Goal: Information Seeking & Learning: Learn about a topic

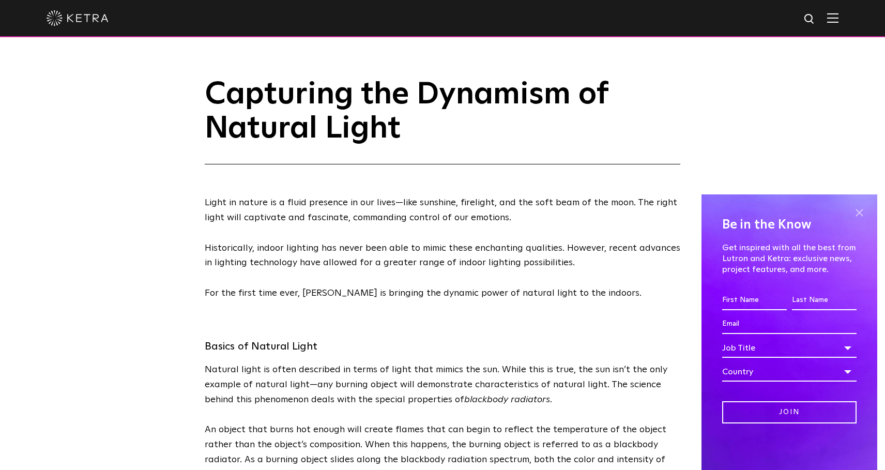
click at [857, 213] on span at bounding box center [860, 213] width 16 height 16
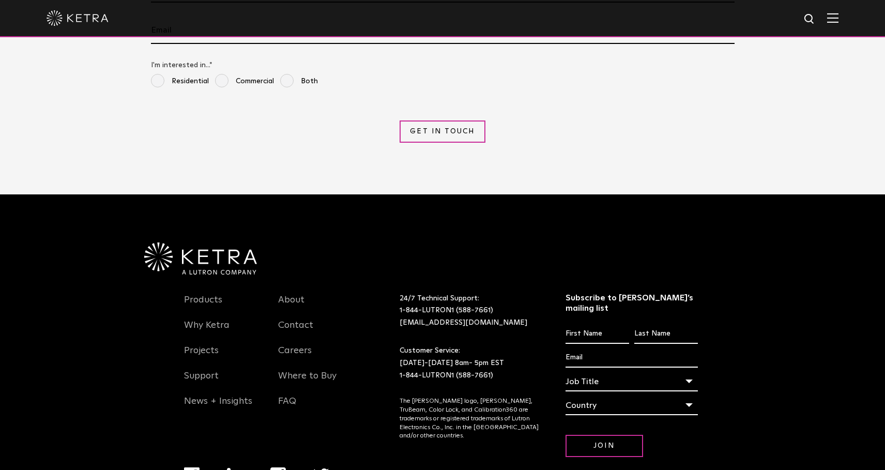
scroll to position [2977, 0]
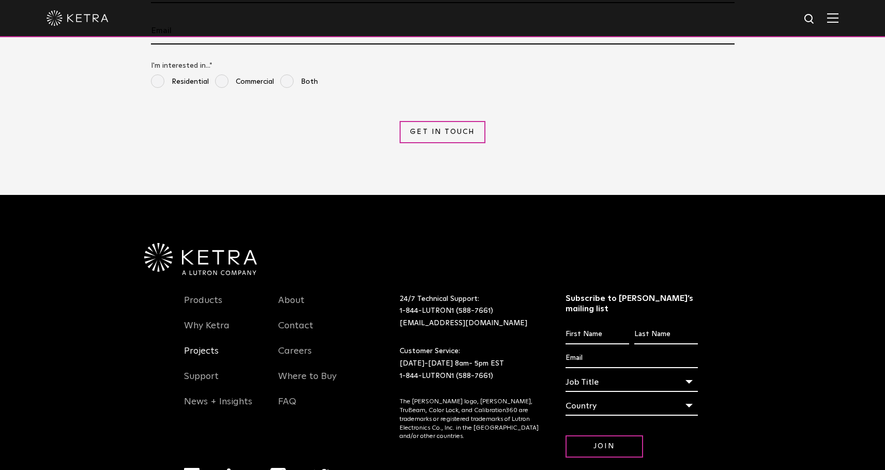
click at [199, 345] on link "Projects" at bounding box center [201, 357] width 35 height 24
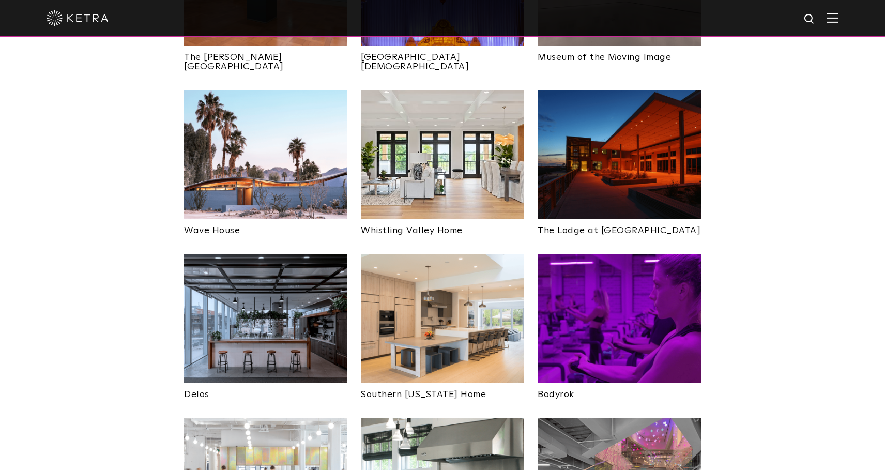
scroll to position [1418, 0]
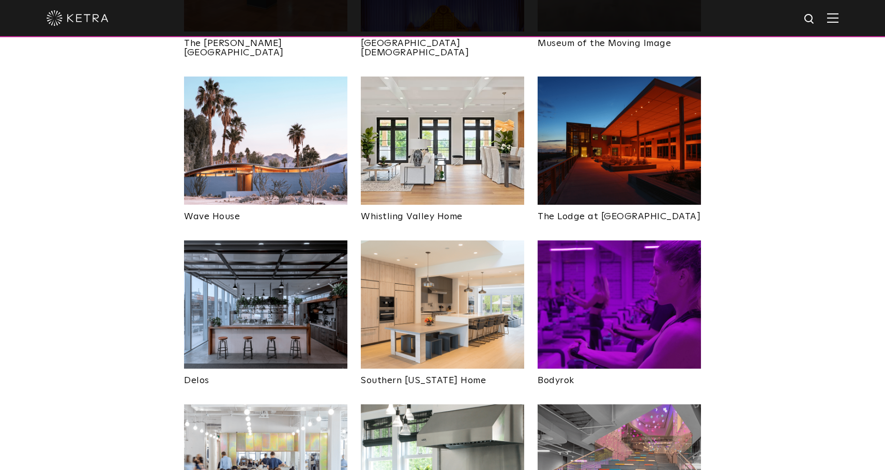
click at [402, 91] on img at bounding box center [442, 141] width 163 height 128
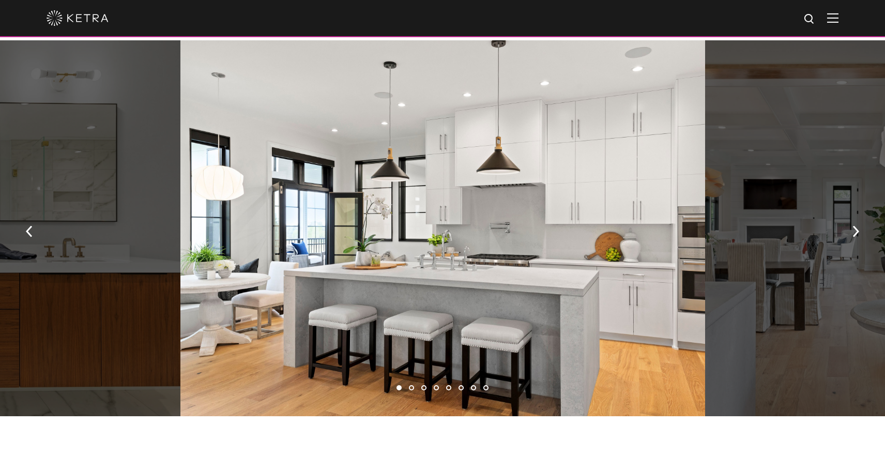
scroll to position [742, 0]
click at [858, 227] on img "button" at bounding box center [856, 232] width 7 height 11
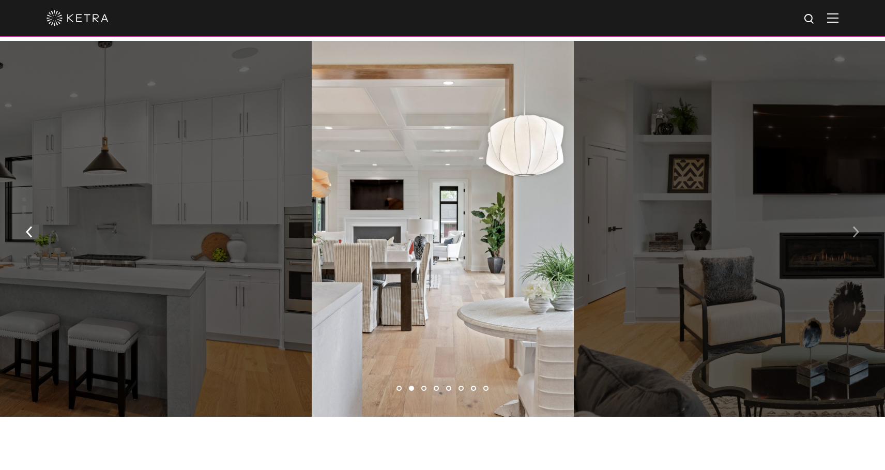
click at [857, 230] on img "button" at bounding box center [856, 232] width 7 height 11
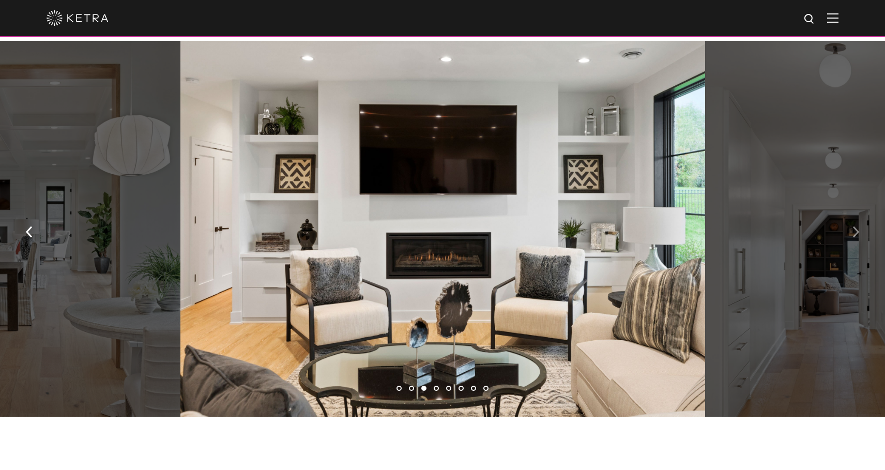
click at [857, 230] on img "button" at bounding box center [856, 232] width 7 height 11
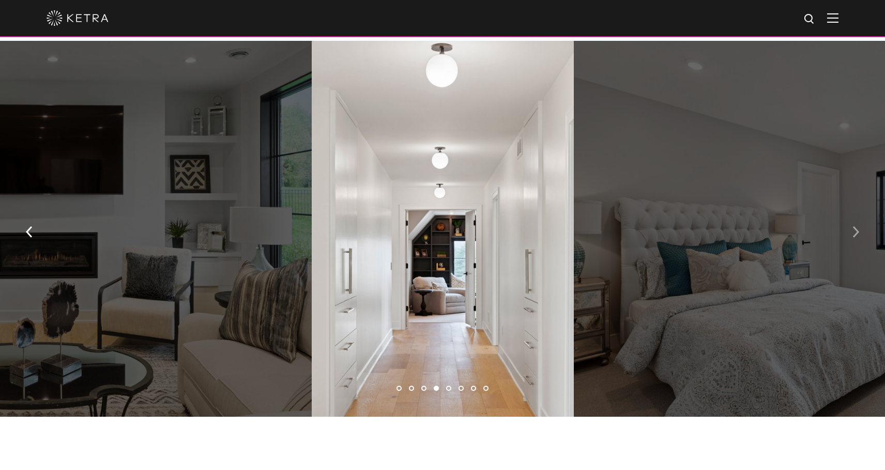
click at [857, 230] on img "button" at bounding box center [856, 232] width 7 height 11
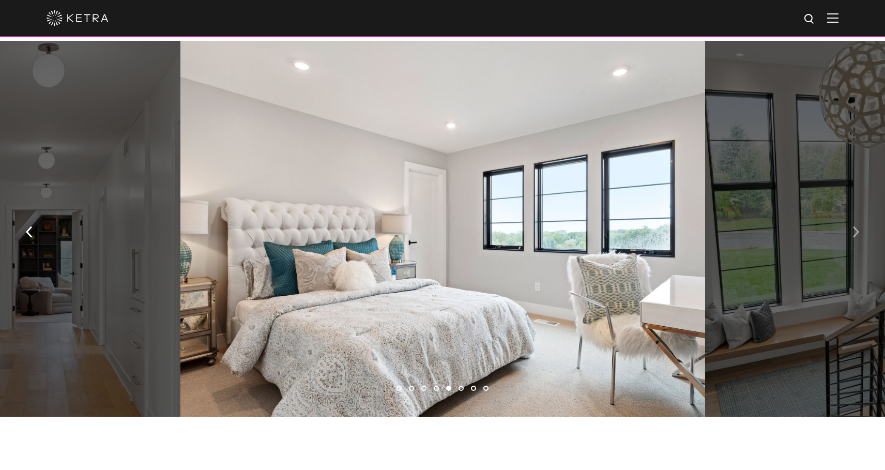
click at [857, 230] on img "button" at bounding box center [856, 232] width 7 height 11
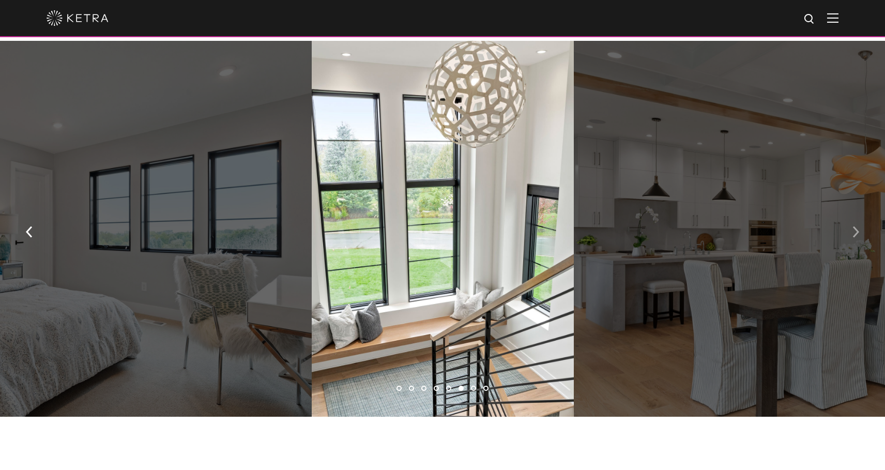
click at [853, 234] on img "button" at bounding box center [856, 232] width 7 height 11
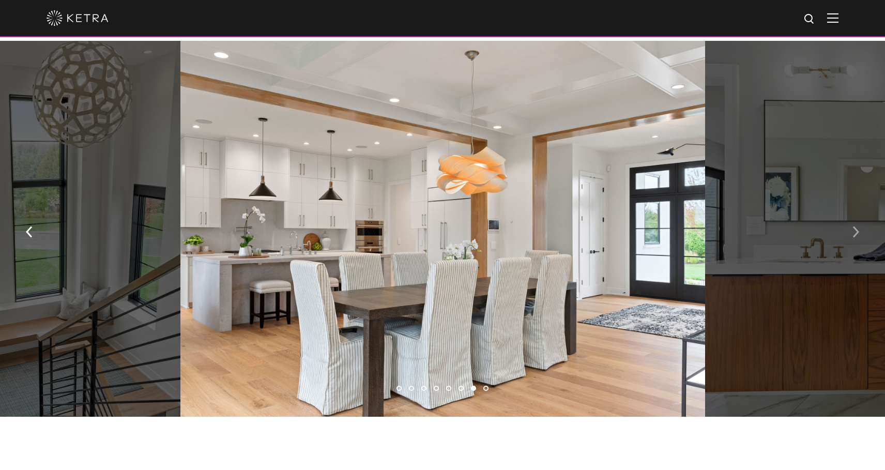
click at [853, 233] on img "button" at bounding box center [856, 232] width 7 height 11
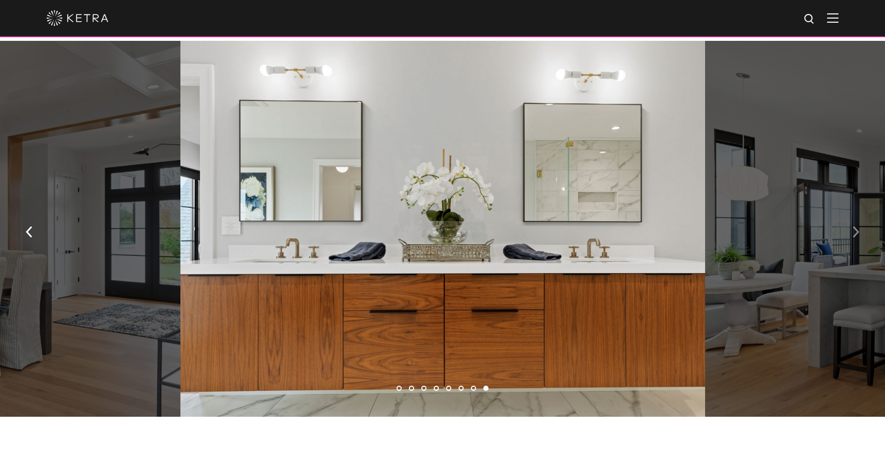
click at [853, 233] on img "button" at bounding box center [856, 232] width 7 height 11
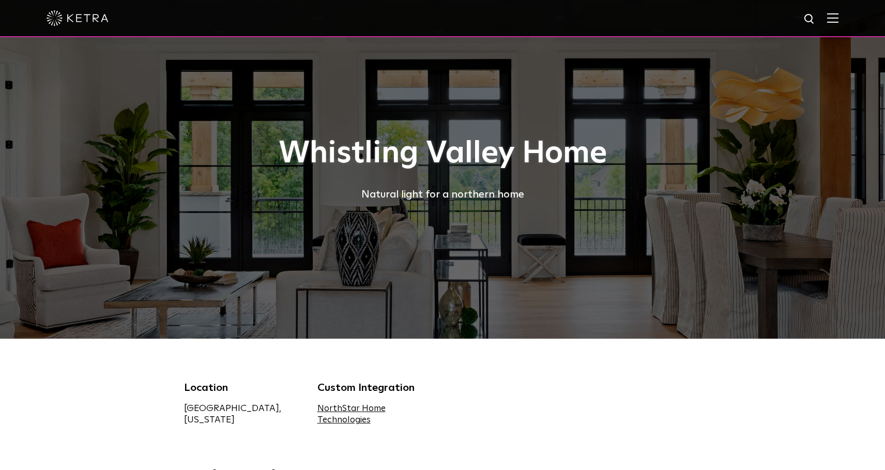
scroll to position [0, 0]
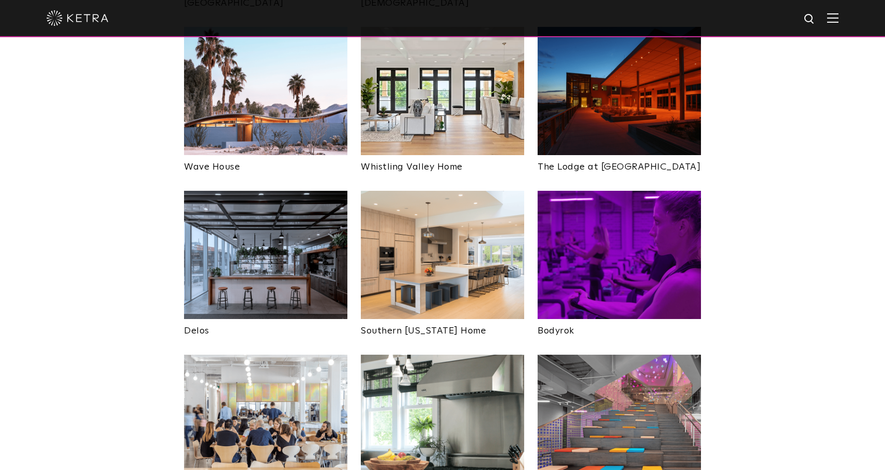
scroll to position [1473, 0]
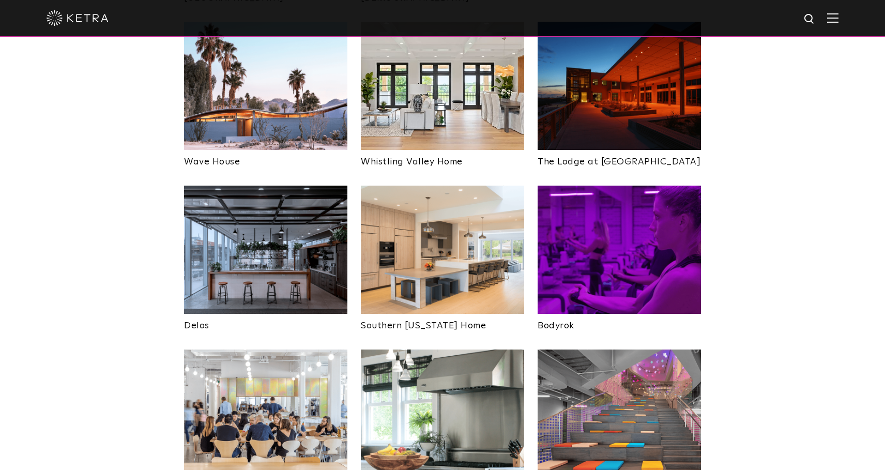
click at [415, 210] on img at bounding box center [442, 250] width 163 height 128
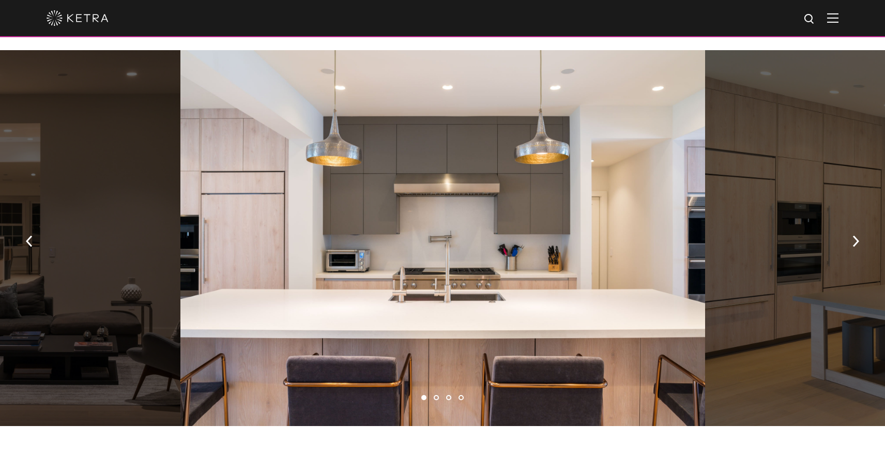
scroll to position [569, 0]
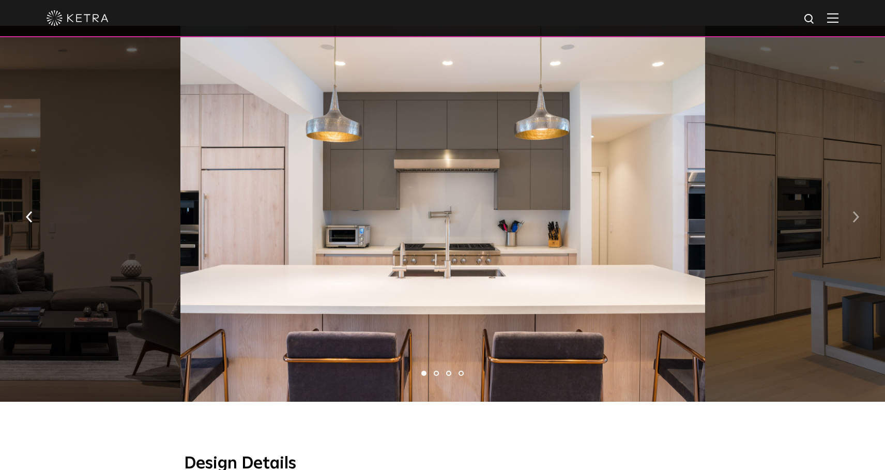
click at [856, 212] on img "button" at bounding box center [856, 217] width 7 height 11
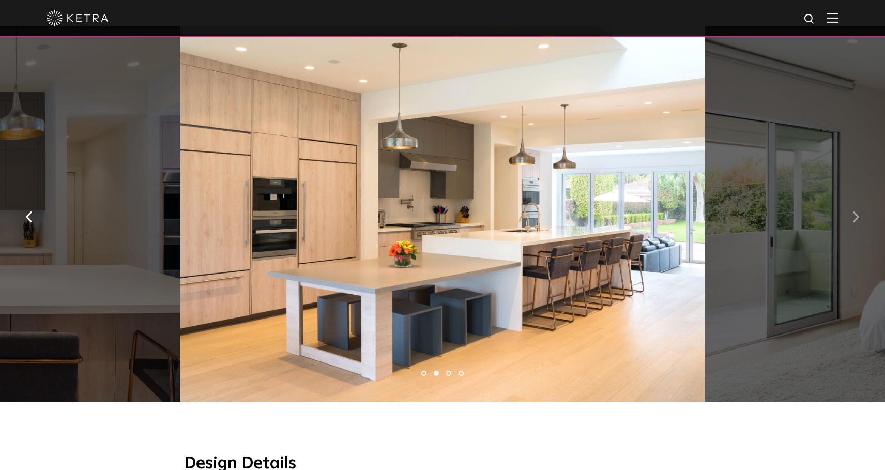
click at [856, 212] on img "button" at bounding box center [856, 217] width 7 height 11
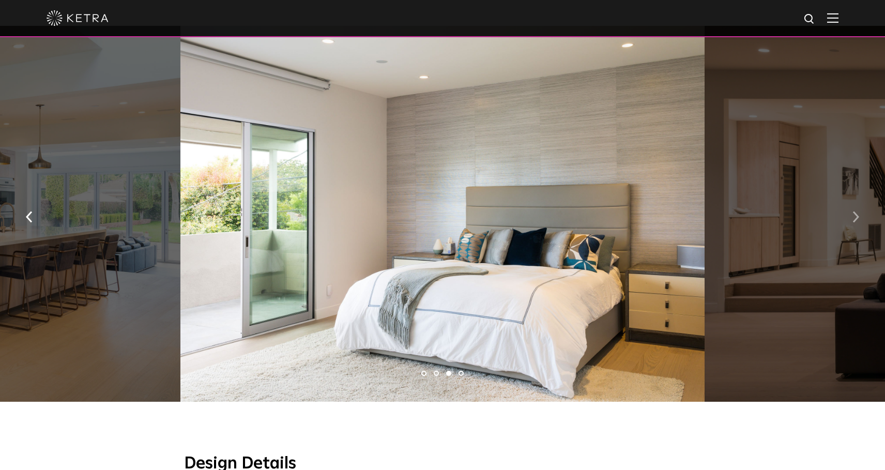
click at [856, 212] on img "button" at bounding box center [856, 217] width 7 height 11
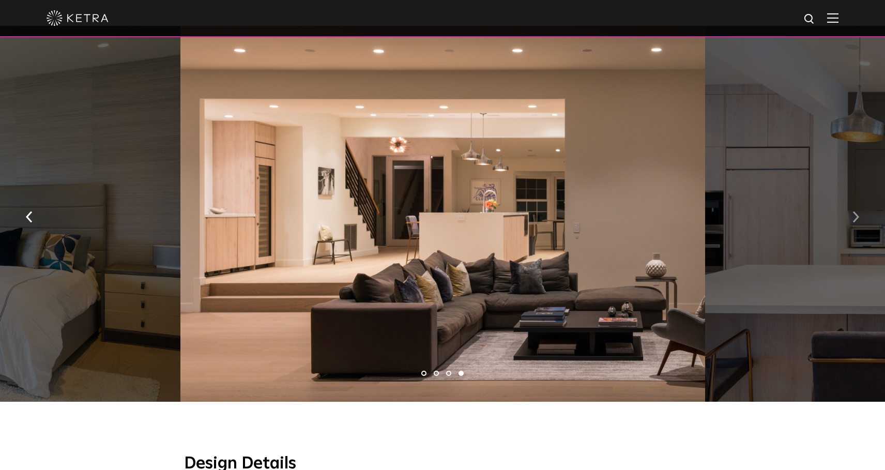
click at [856, 212] on img "button" at bounding box center [856, 217] width 7 height 11
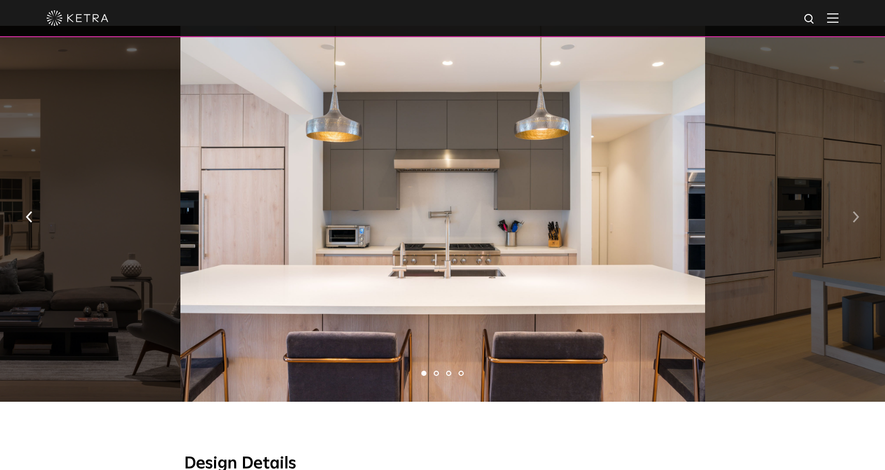
click at [856, 212] on img "button" at bounding box center [856, 217] width 7 height 11
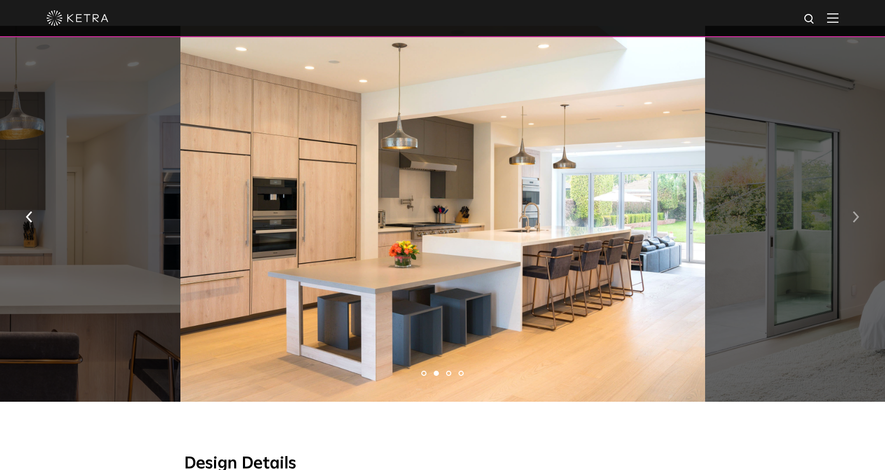
click at [856, 212] on img "button" at bounding box center [856, 217] width 7 height 11
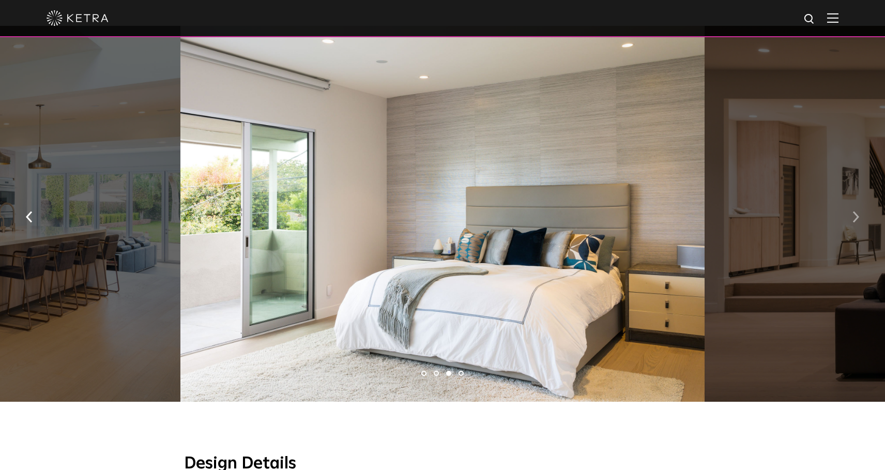
click at [856, 212] on img "button" at bounding box center [856, 217] width 7 height 11
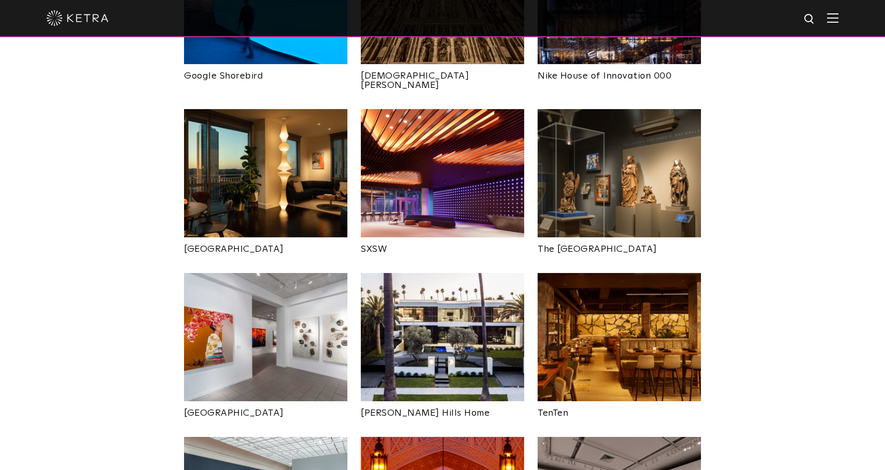
scroll to position [870, 0]
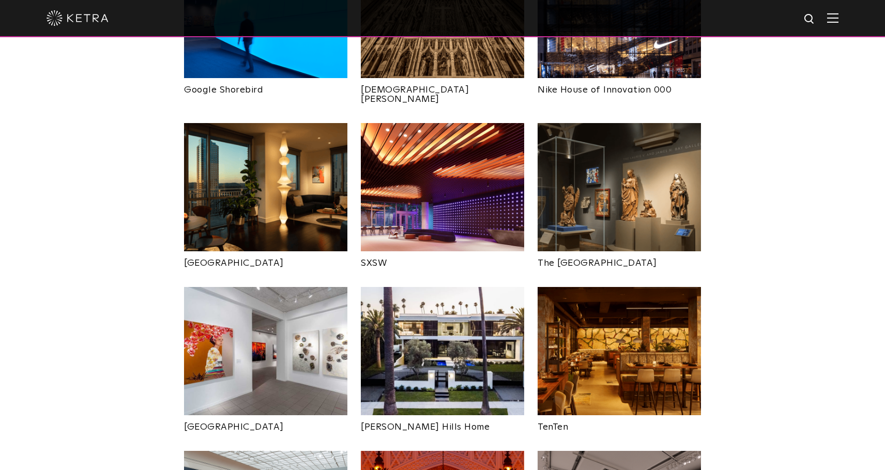
click at [410, 293] on img at bounding box center [442, 351] width 163 height 128
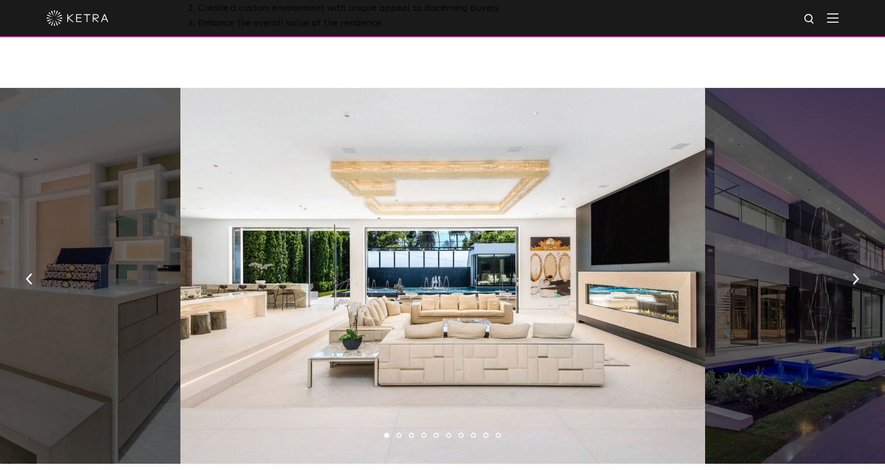
scroll to position [626, 0]
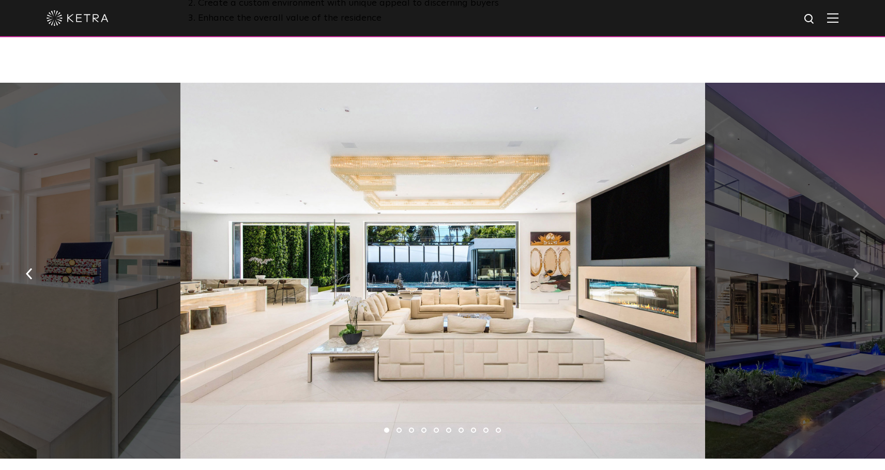
click at [853, 273] on img "button" at bounding box center [856, 273] width 7 height 11
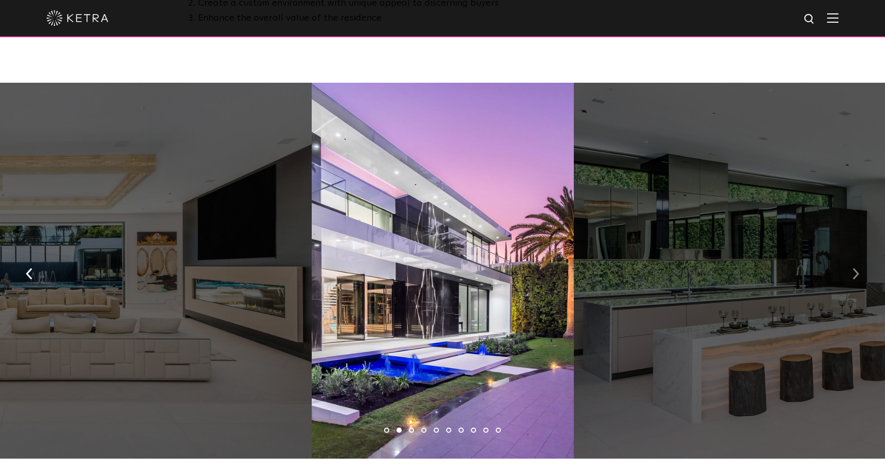
click at [853, 273] on img "button" at bounding box center [856, 273] width 7 height 11
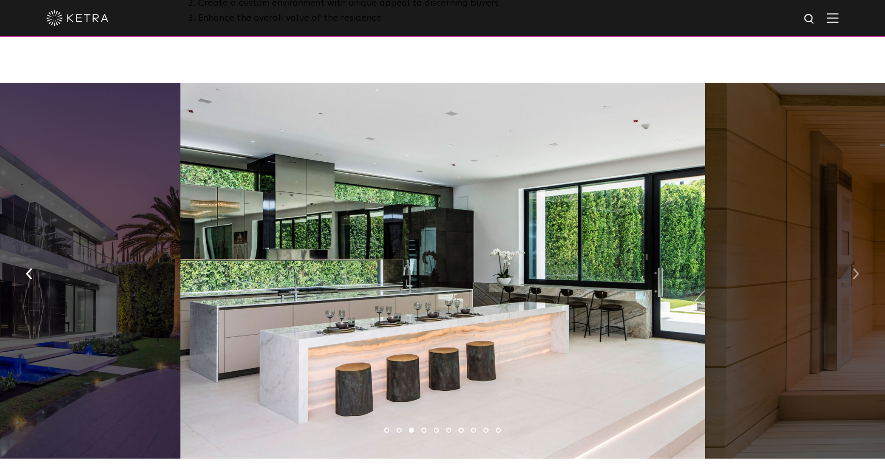
click at [853, 272] on img "button" at bounding box center [856, 273] width 7 height 11
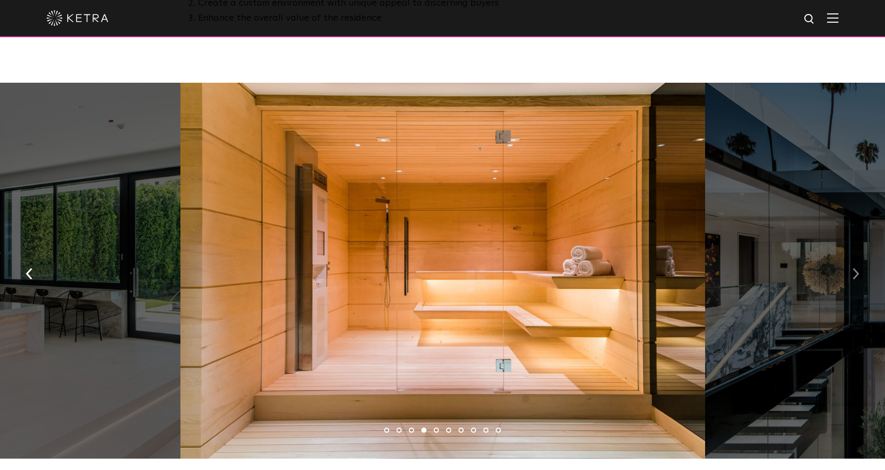
click at [853, 271] on img "button" at bounding box center [856, 273] width 7 height 11
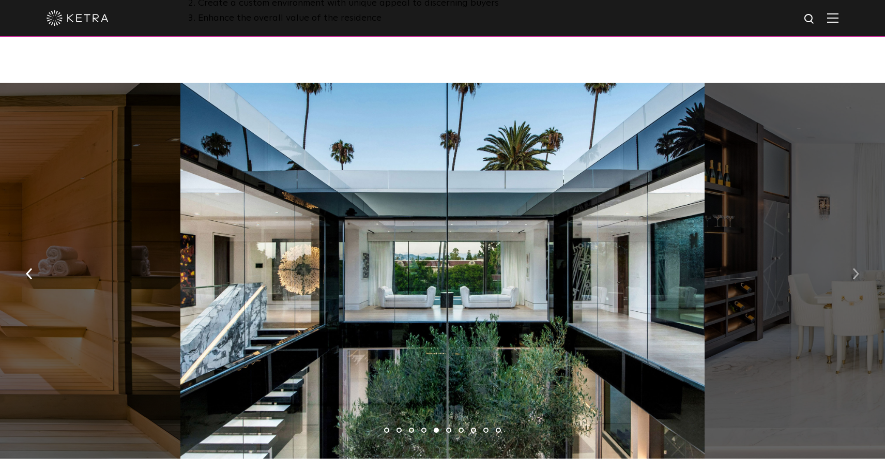
click at [853, 272] on img "button" at bounding box center [856, 273] width 7 height 11
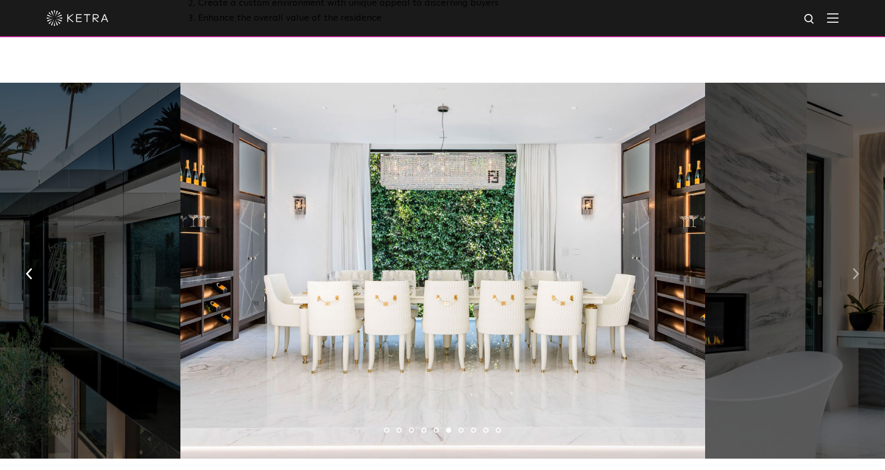
click at [853, 274] on img "button" at bounding box center [856, 273] width 7 height 11
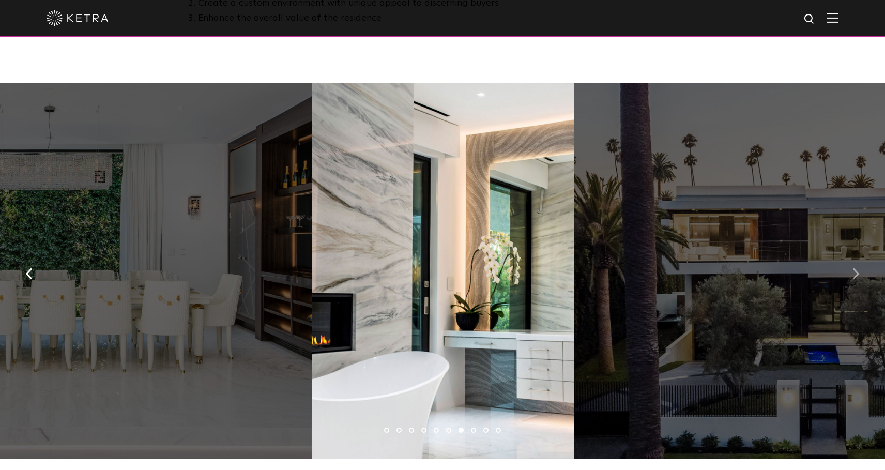
click at [853, 274] on img "button" at bounding box center [856, 273] width 7 height 11
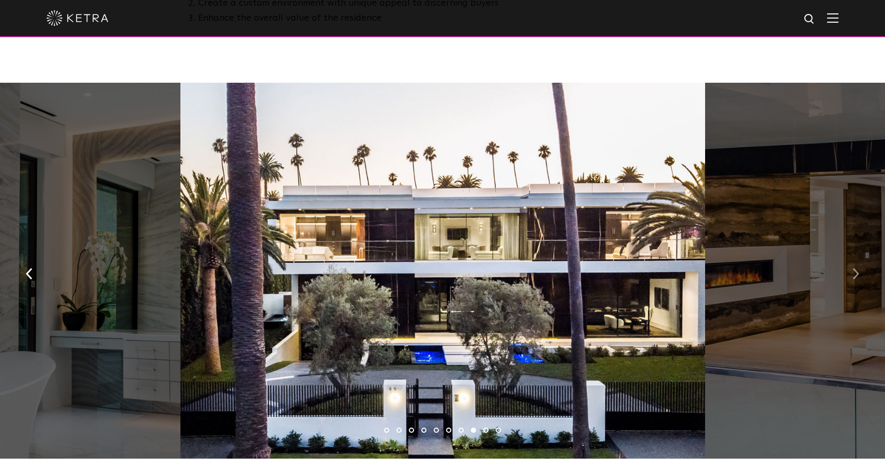
click at [853, 274] on img "button" at bounding box center [856, 273] width 7 height 11
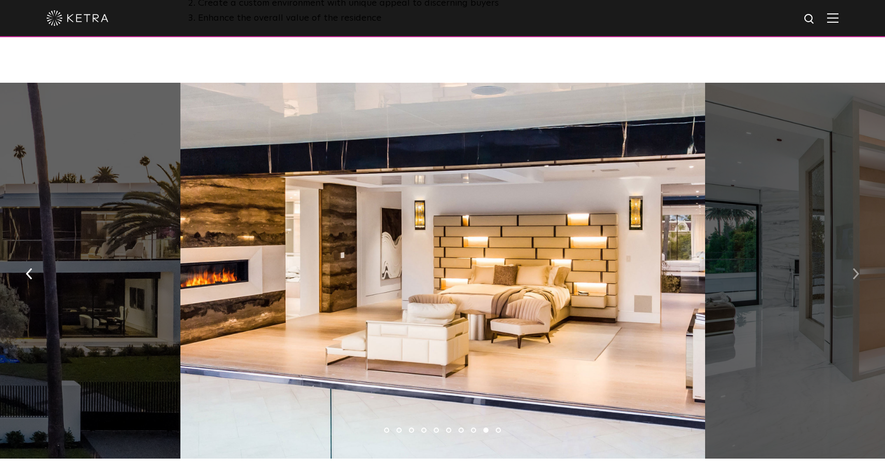
click at [853, 274] on img "button" at bounding box center [856, 273] width 7 height 11
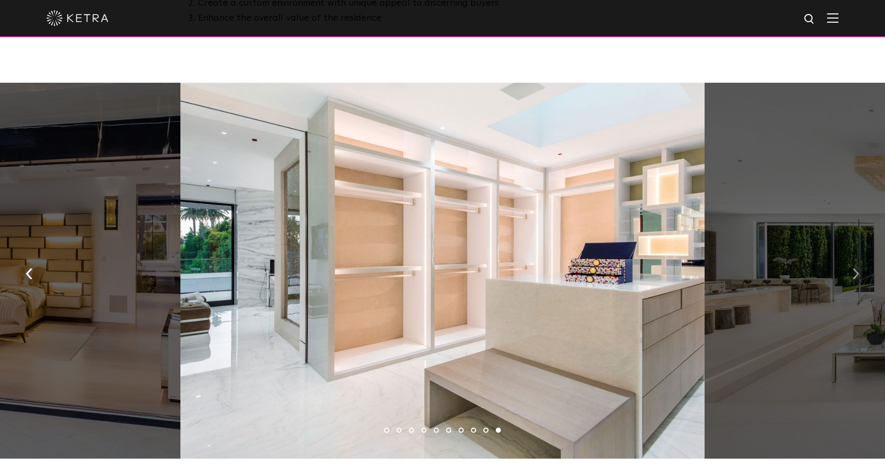
click at [853, 275] on img "button" at bounding box center [856, 273] width 7 height 11
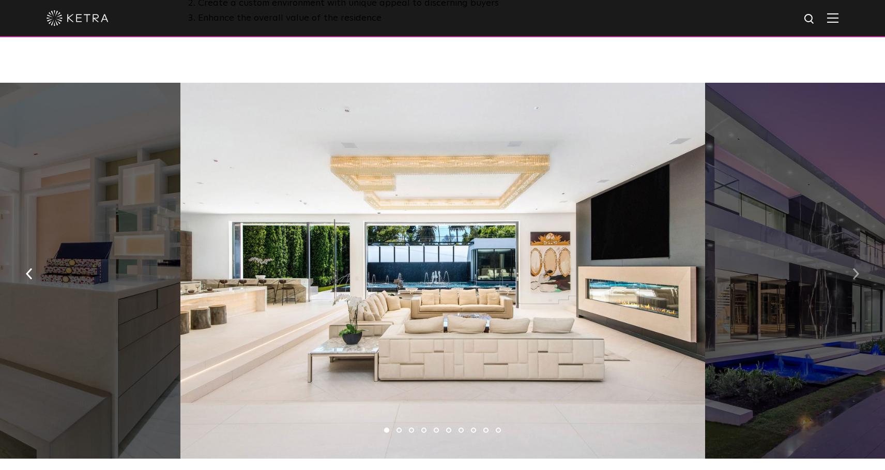
click at [853, 275] on img "button" at bounding box center [856, 273] width 7 height 11
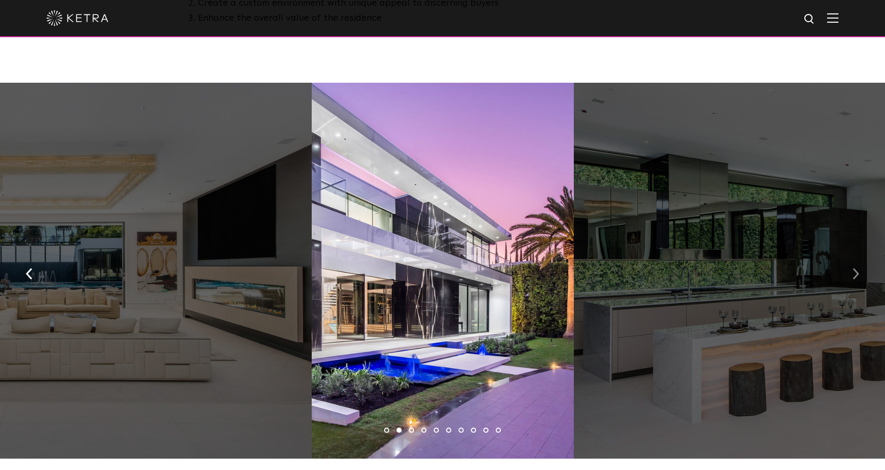
click at [853, 275] on img "button" at bounding box center [856, 273] width 7 height 11
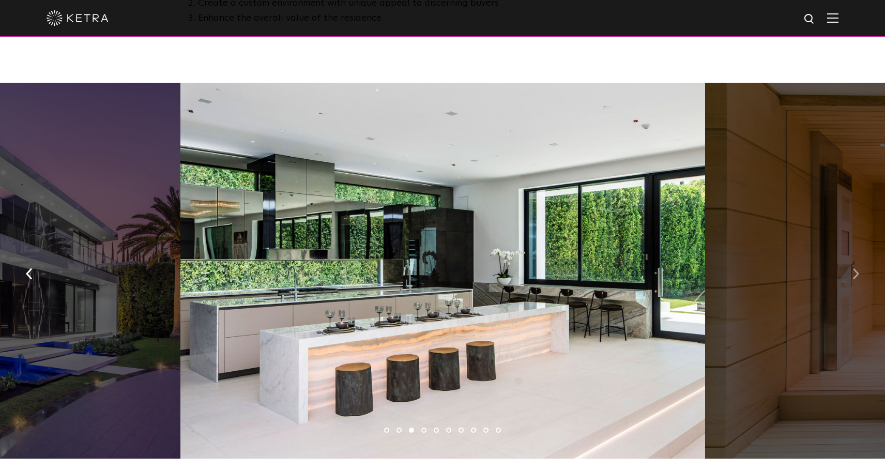
click at [853, 276] on img "button" at bounding box center [856, 273] width 7 height 11
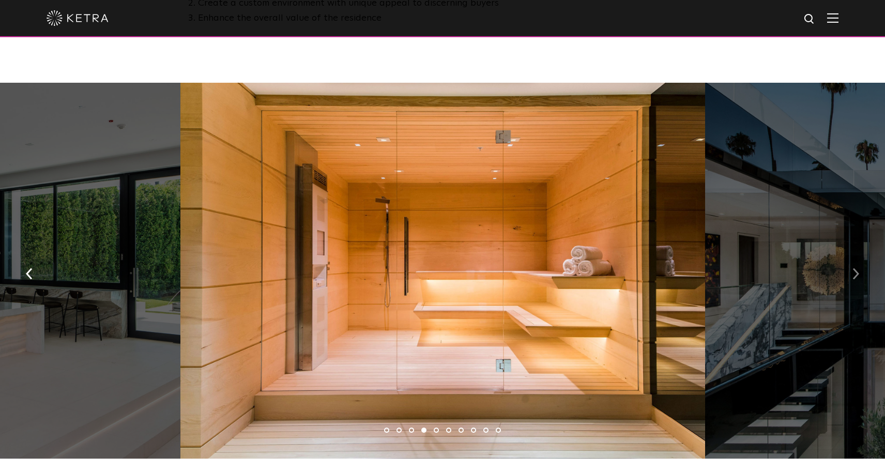
click at [853, 276] on img "button" at bounding box center [856, 273] width 7 height 11
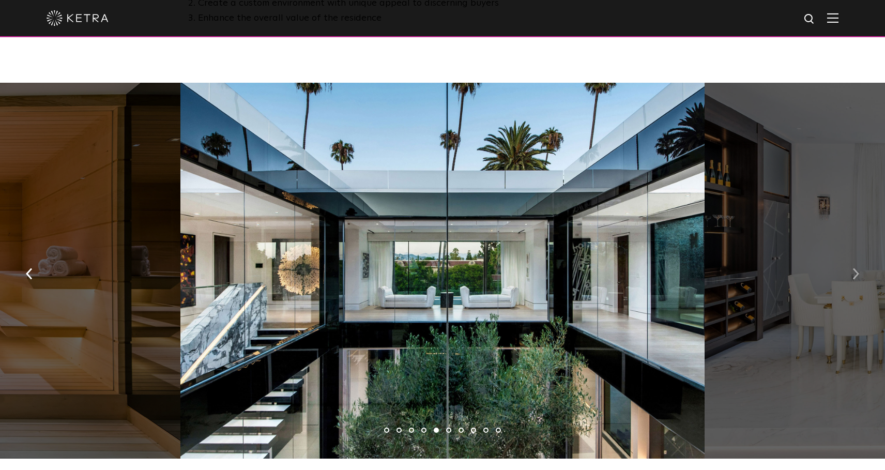
click at [853, 276] on img "button" at bounding box center [856, 273] width 7 height 11
